Goal: Information Seeking & Learning: Find contact information

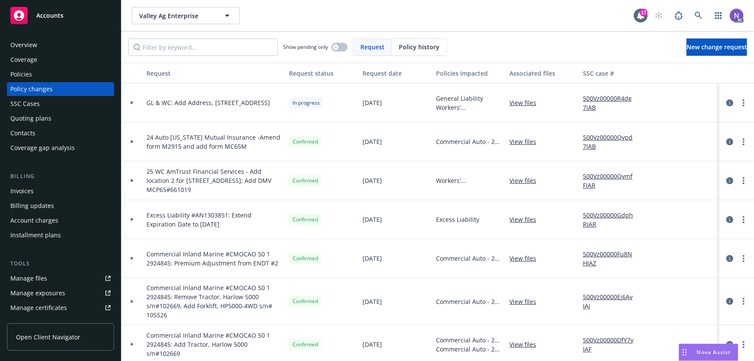
click at [61, 44] on div "Overview" at bounding box center [60, 45] width 100 height 14
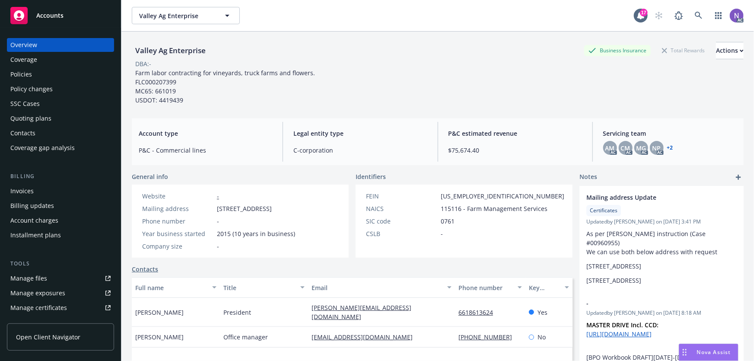
click at [70, 69] on div "Policies" at bounding box center [60, 74] width 100 height 14
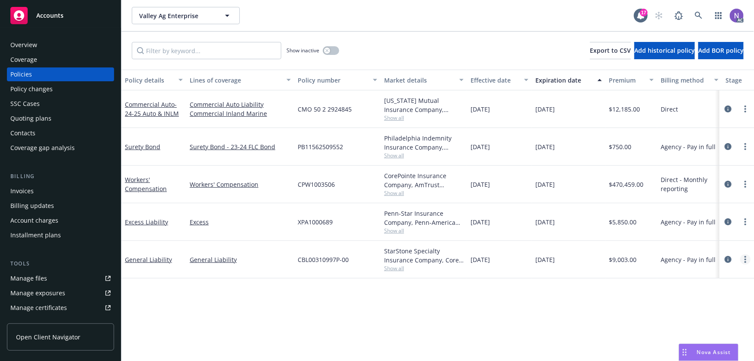
click at [743, 256] on link "more" at bounding box center [745, 259] width 10 height 10
click at [689, 247] on link "Copy logging email" at bounding box center [703, 246] width 102 height 17
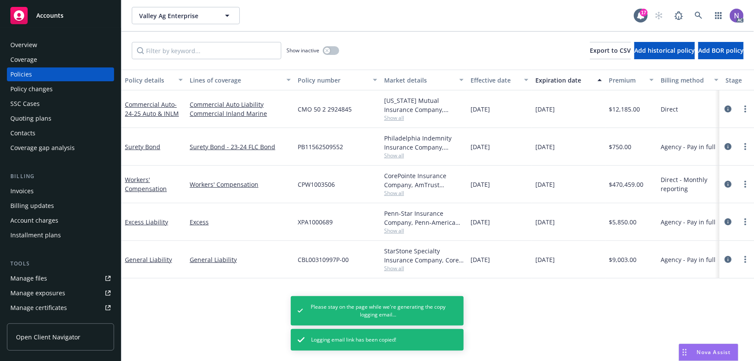
click at [65, 46] on div "Overview" at bounding box center [60, 45] width 100 height 14
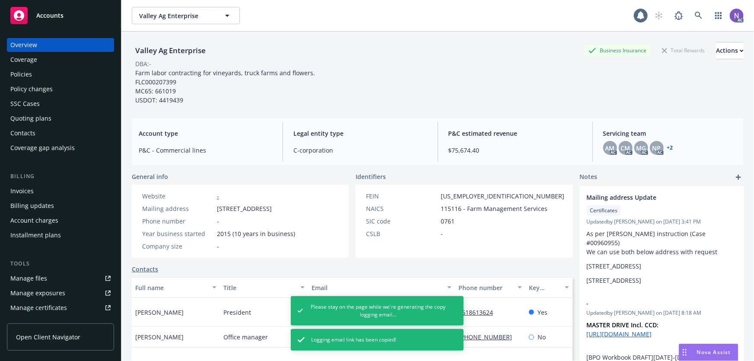
click at [167, 50] on div "Valley Ag Enterprise" at bounding box center [170, 50] width 77 height 11
copy div "Valley Ag Enterprise"
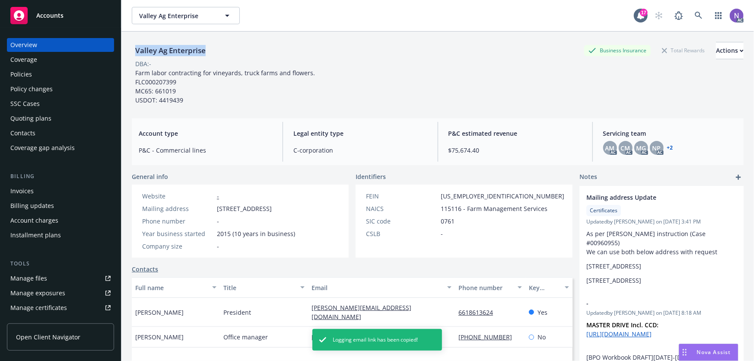
click at [59, 76] on div "Policies" at bounding box center [60, 74] width 100 height 14
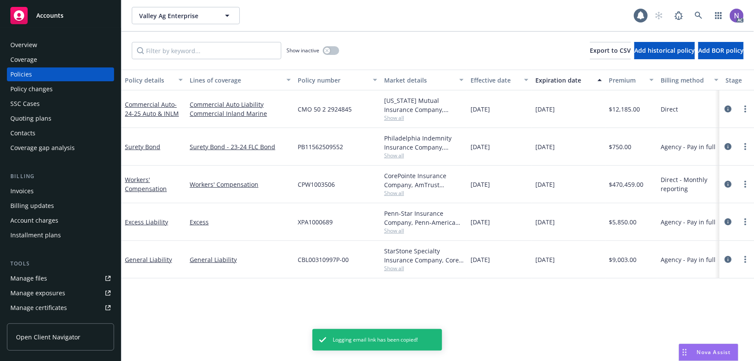
click at [328, 259] on span "CBL00310997P-00" at bounding box center [323, 259] width 51 height 9
click at [328, 258] on span "CBL00310997P-00" at bounding box center [323, 259] width 51 height 9
copy span "CBL00310997P-00"
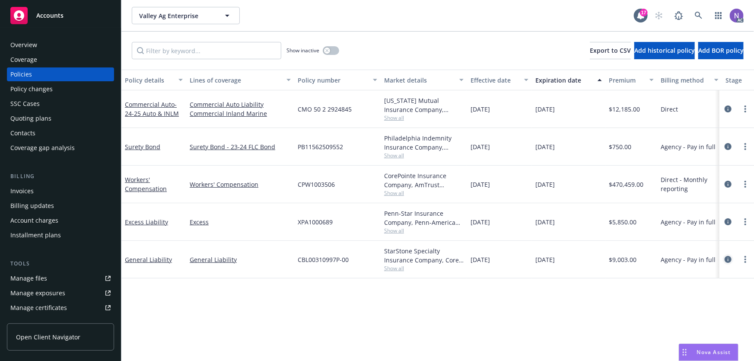
click at [728, 256] on icon "circleInformation" at bounding box center [728, 259] width 7 height 7
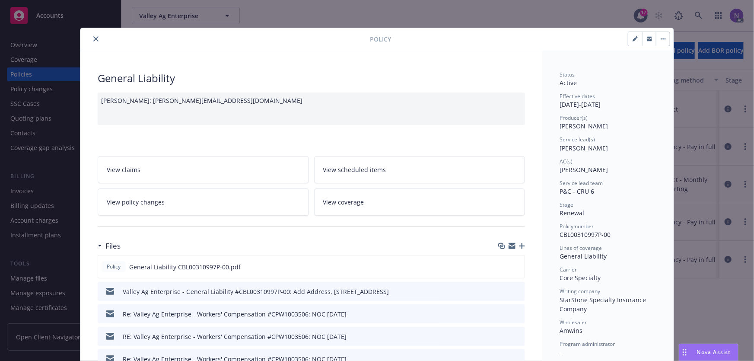
click at [519, 17] on div "Policy General [PERSON_NAME]: [PERSON_NAME][EMAIL_ADDRESS][DOMAIN_NAME] View cl…" at bounding box center [377, 180] width 754 height 361
click at [95, 37] on icon "close" at bounding box center [95, 38] width 5 height 5
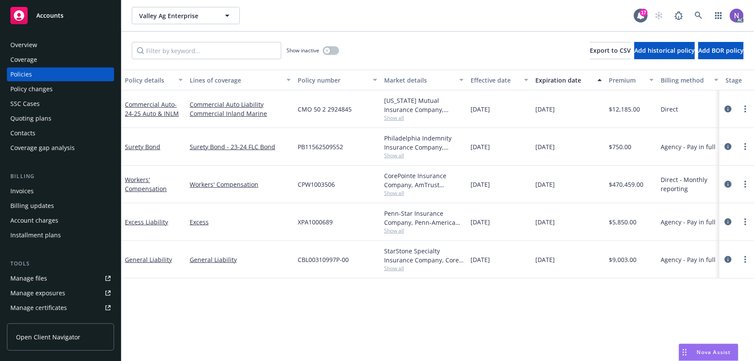
click at [730, 185] on icon "circleInformation" at bounding box center [728, 184] width 7 height 7
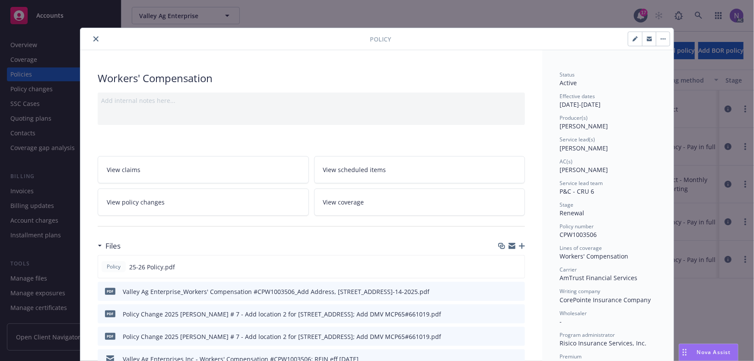
click at [519, 246] on icon "button" at bounding box center [522, 246] width 6 height 6
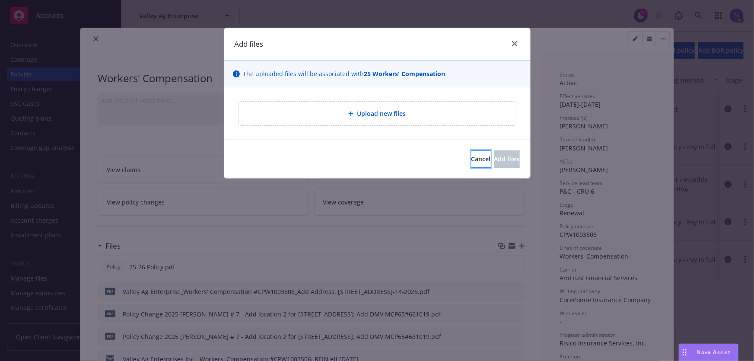
click at [472, 162] on span "Cancel" at bounding box center [481, 159] width 19 height 8
